Goal: Task Accomplishment & Management: Complete application form

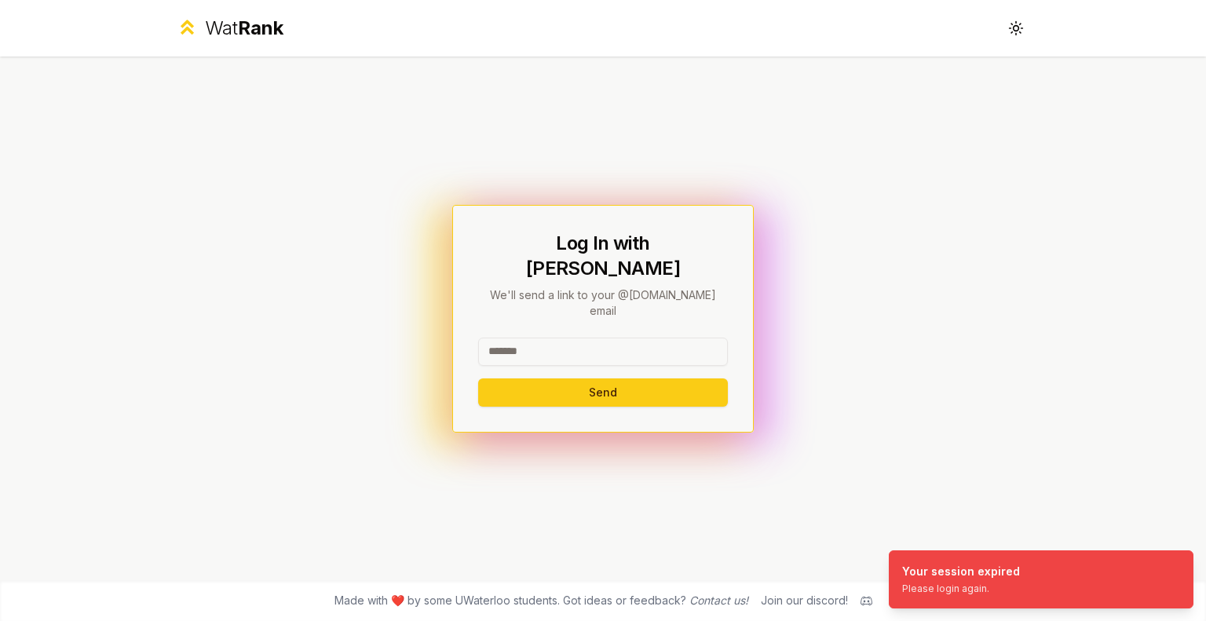
click at [525, 338] on input at bounding box center [603, 352] width 250 height 28
type input "******"
click at [478, 378] on button "Send" at bounding box center [603, 392] width 250 height 28
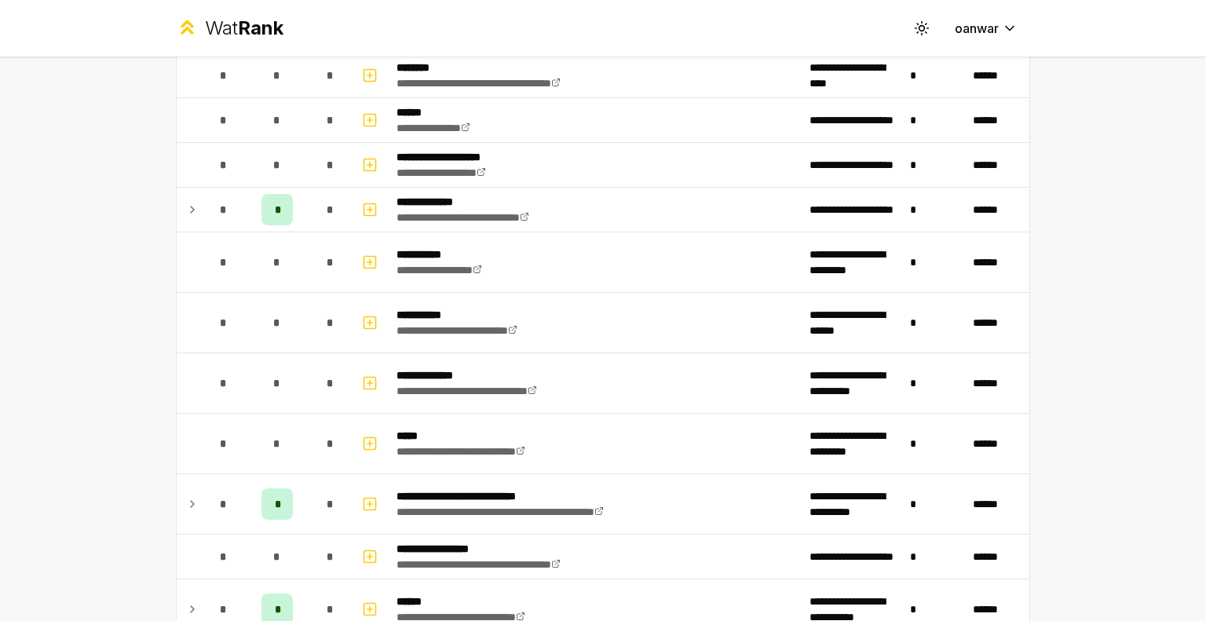
scroll to position [498, 0]
